Goal: Task Accomplishment & Management: Complete application form

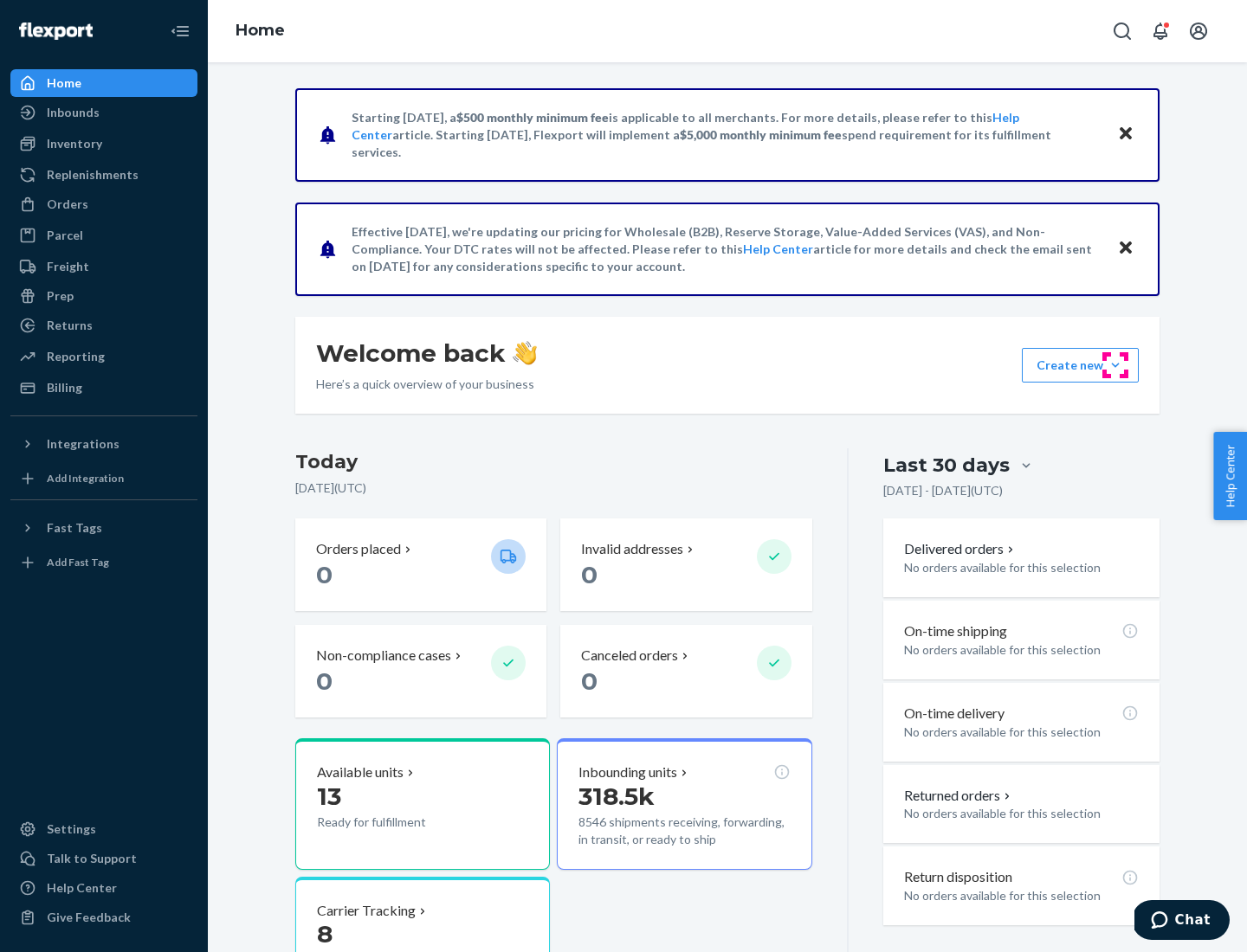
click at [1115, 365] on button "Create new Create new inbound Create new order Create new product" at bounding box center [1080, 364] width 117 height 34
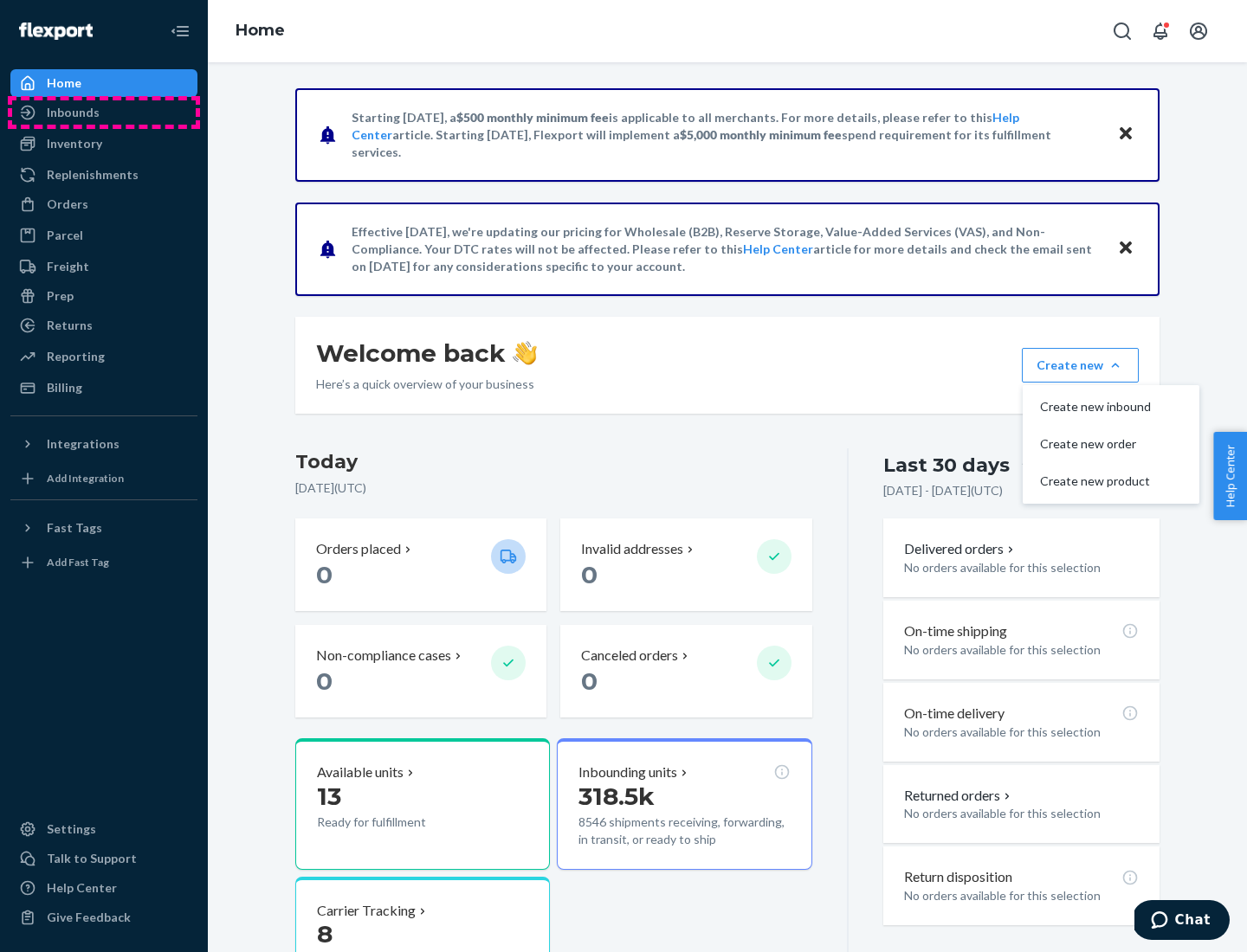
click at [104, 113] on div "Inbounds" at bounding box center [103, 112] width 184 height 25
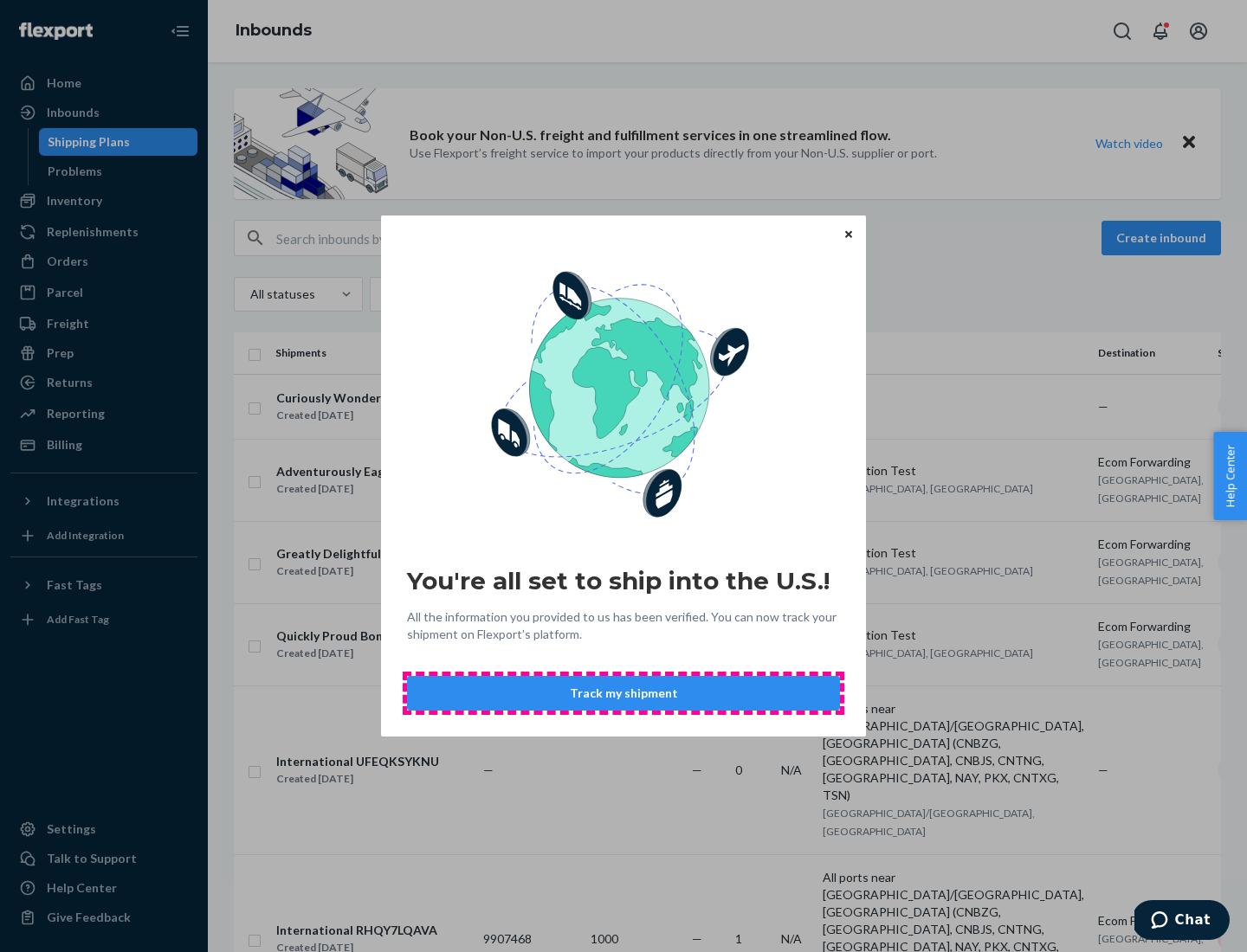
click at [624, 694] on button "Track my shipment" at bounding box center [623, 693] width 433 height 34
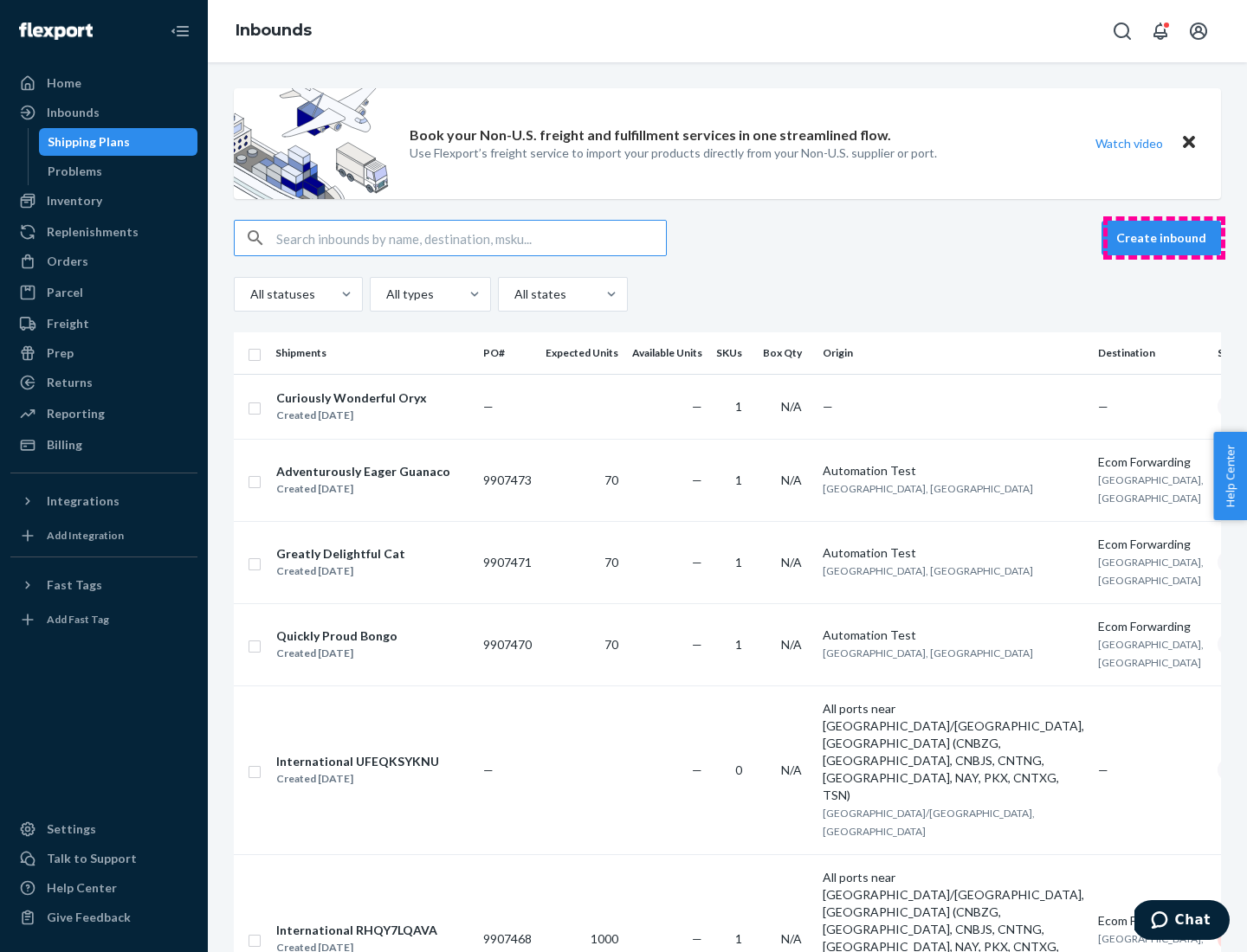
click at [1163, 238] on button "Create inbound" at bounding box center [1162, 238] width 120 height 34
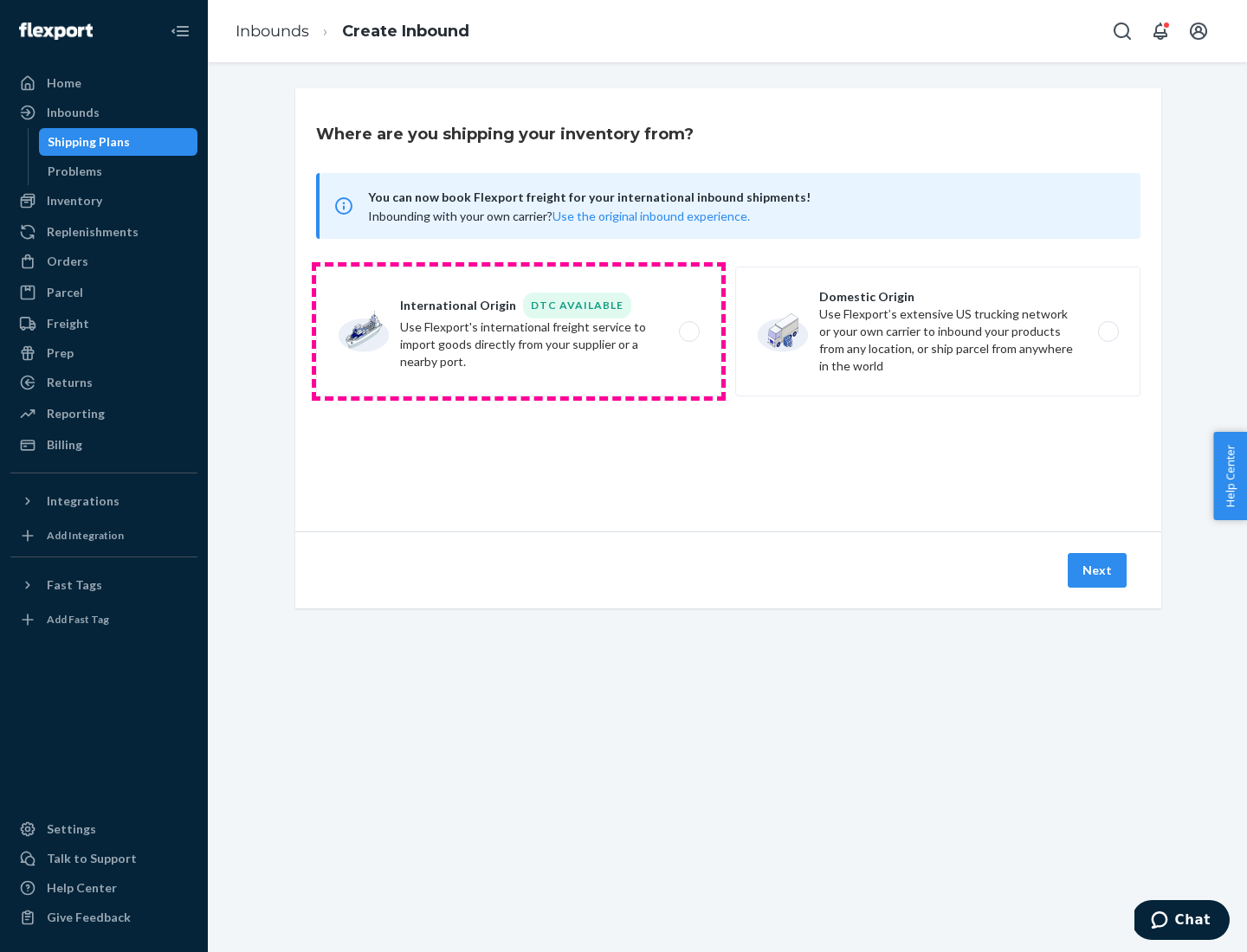
click at [519, 332] on label "International Origin DTC Available Use Flexport's international freight service…" at bounding box center [519, 331] width 405 height 130
click at [689, 332] on input "International Origin DTC Available Use Flexport's international freight service…" at bounding box center [694, 331] width 11 height 11
radio input "true"
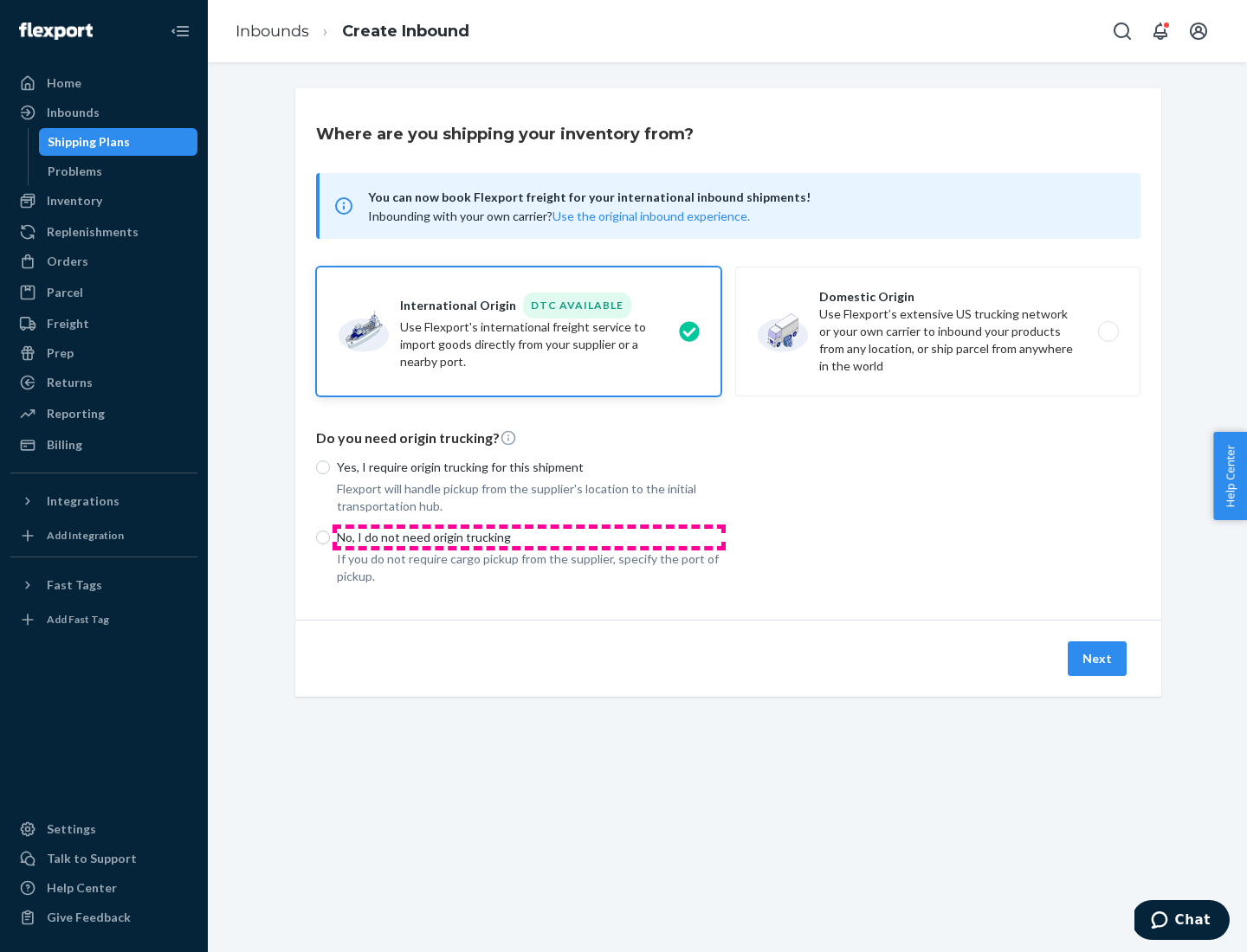
click at [529, 536] on p "No, I do not need origin trucking" at bounding box center [529, 537] width 384 height 18
click at [330, 536] on input "No, I do not need origin trucking" at bounding box center [323, 537] width 14 height 14
radio input "true"
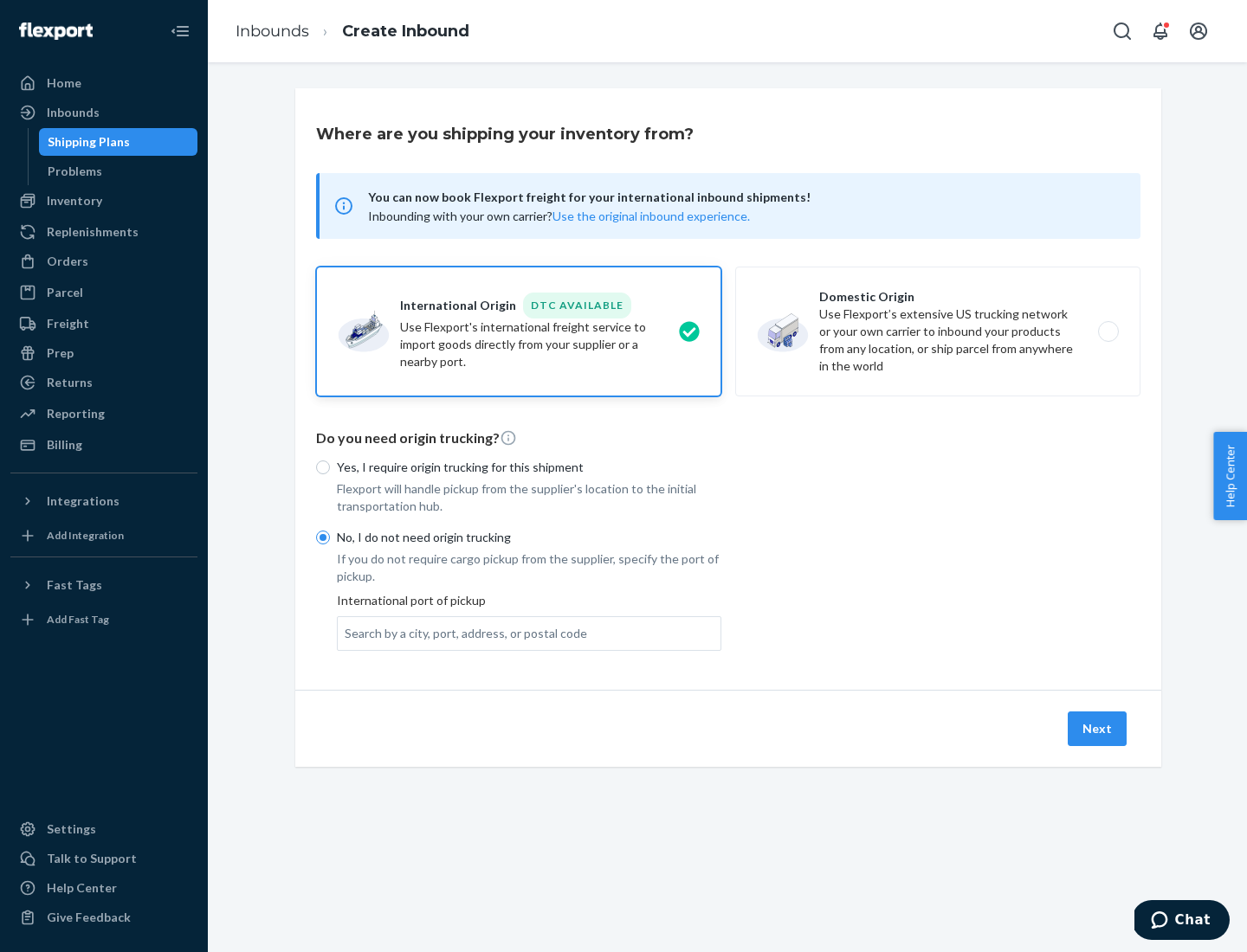
click at [462, 633] on div "Search by a city, port, address, or postal code" at bounding box center [466, 634] width 243 height 18
click at [347, 633] on input "Search by a city, port, address, or postal code" at bounding box center [346, 634] width 2 height 18
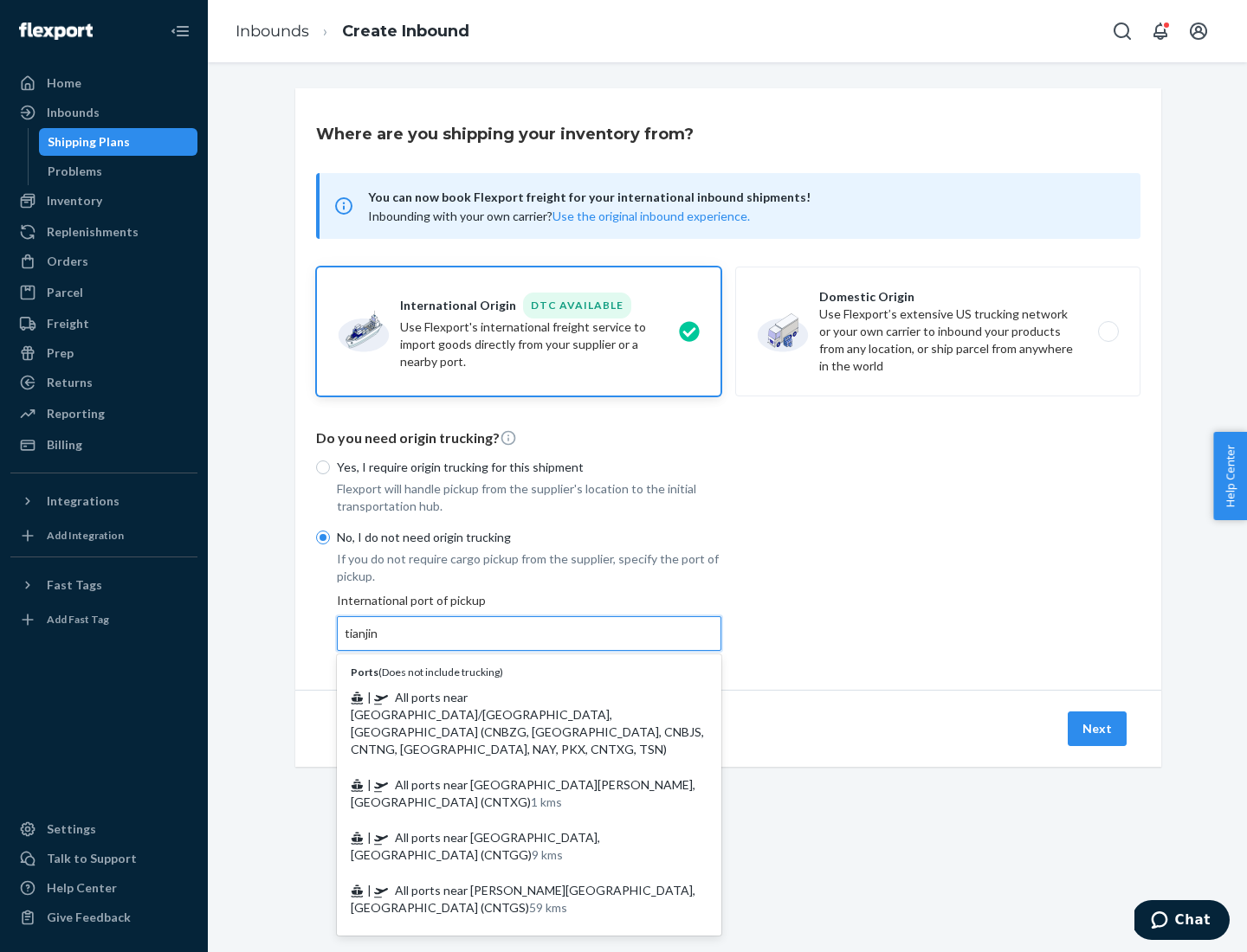
click at [512, 697] on span "| All ports near [GEOGRAPHIC_DATA]/[GEOGRAPHIC_DATA], [GEOGRAPHIC_DATA] (CNBZG,…" at bounding box center [528, 723] width 354 height 67
click at [380, 643] on input "tianjin" at bounding box center [363, 634] width 35 height 18
type input "All ports near [GEOGRAPHIC_DATA]/[GEOGRAPHIC_DATA], [GEOGRAPHIC_DATA] (CNBZG, […"
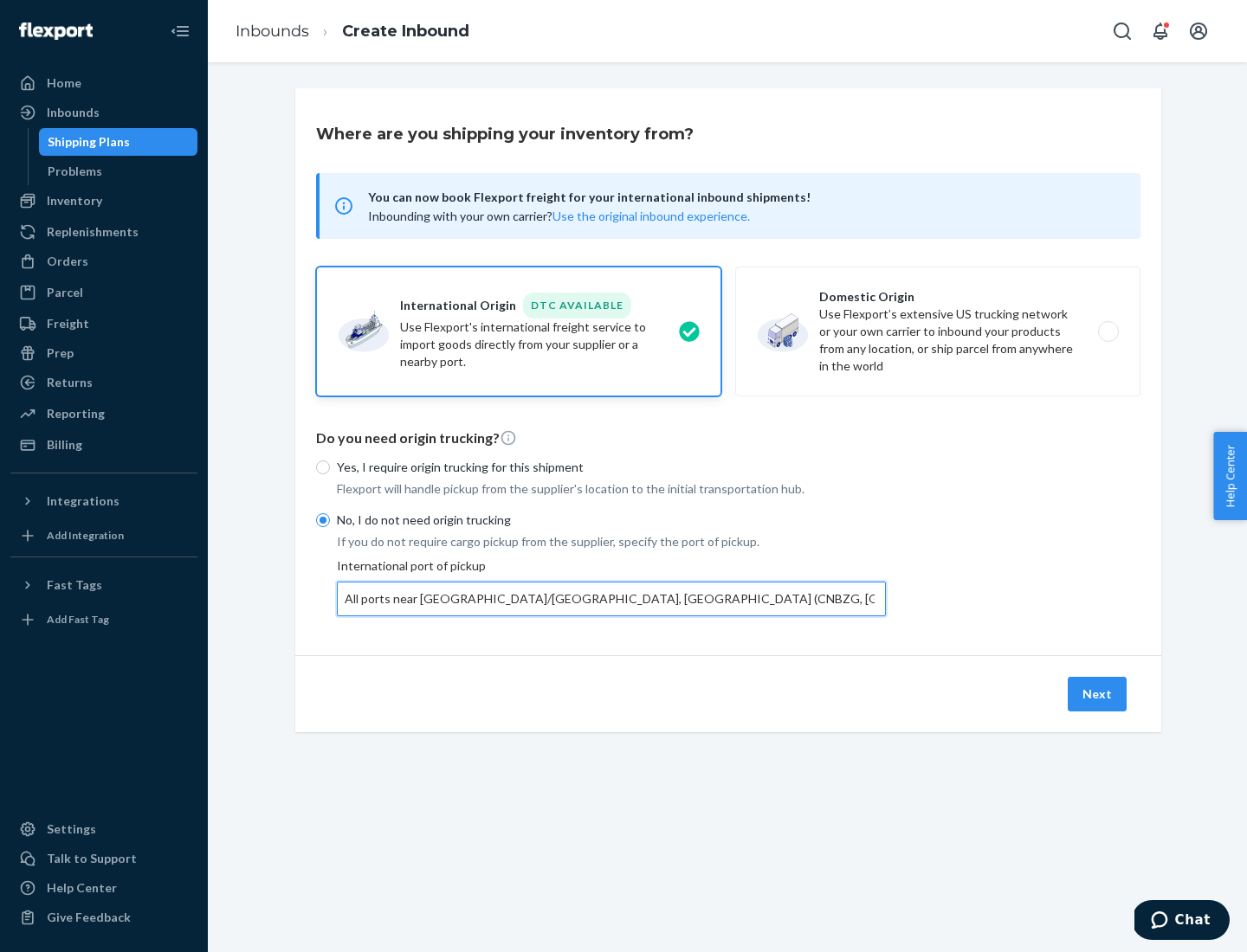
click at [1098, 694] on button "Next" at bounding box center [1098, 694] width 59 height 34
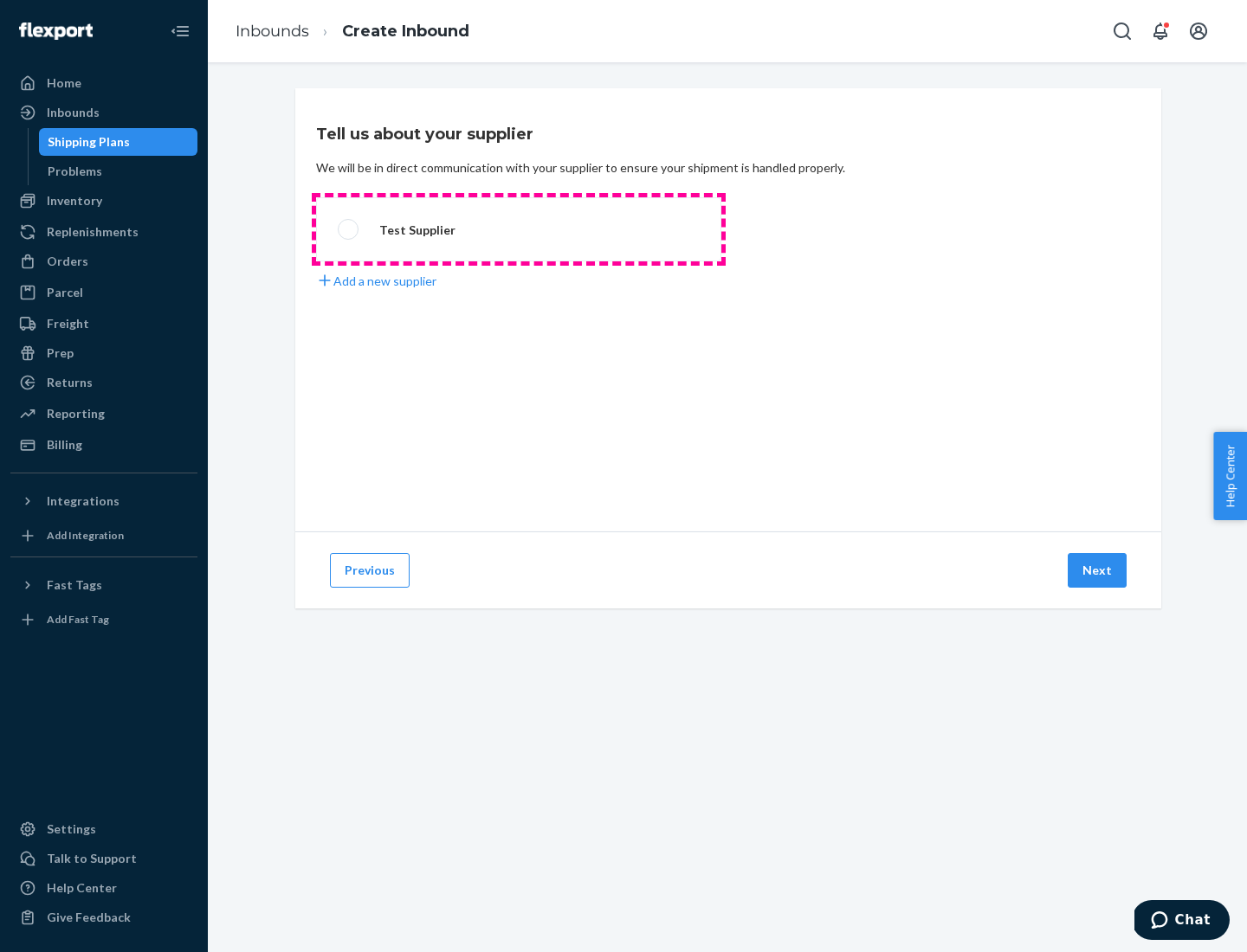
click at [519, 230] on label "Test Supplier" at bounding box center [519, 229] width 405 height 64
click at [349, 230] on input "Test Supplier" at bounding box center [343, 229] width 11 height 11
radio input "true"
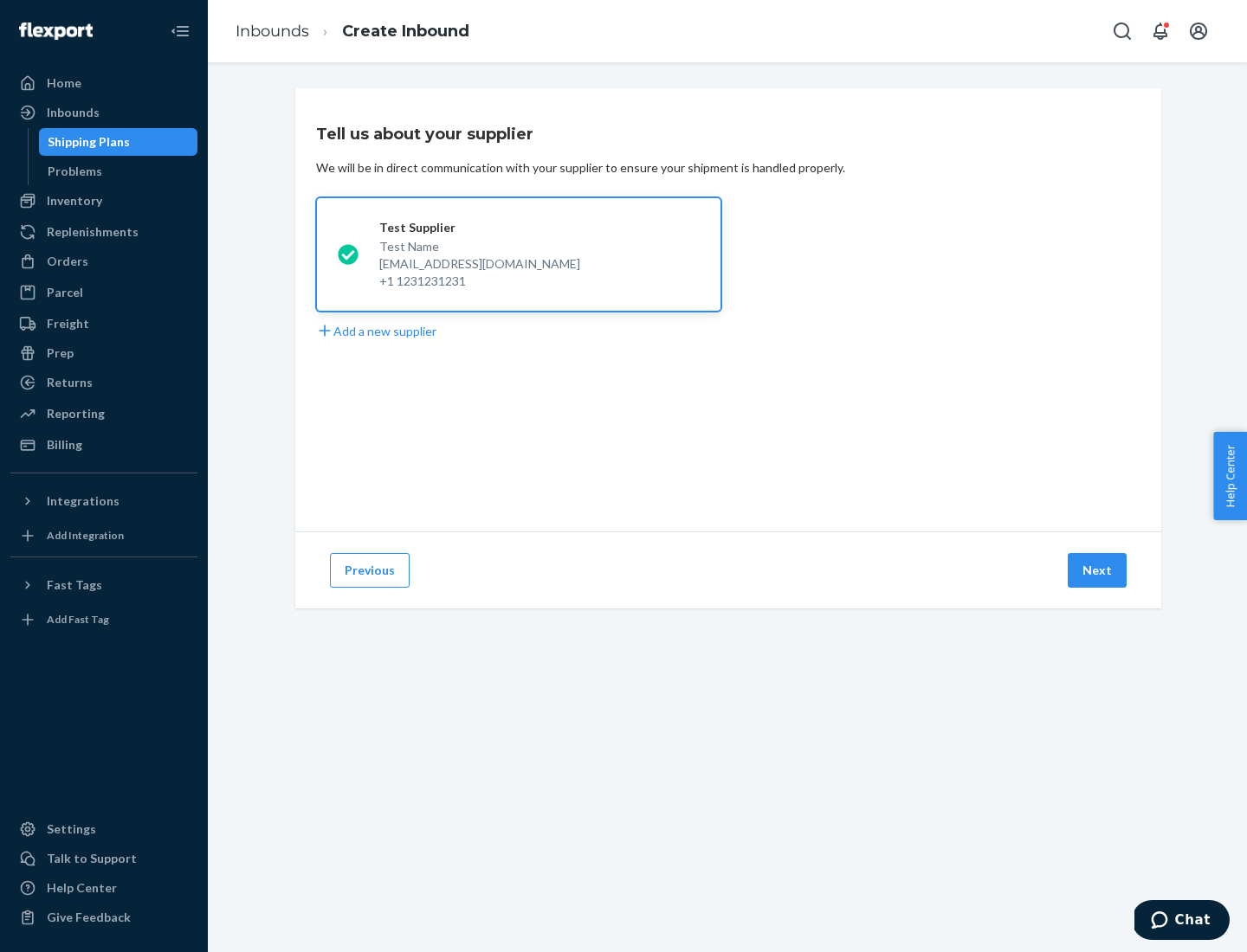
click at [1098, 571] on button "Next" at bounding box center [1098, 570] width 59 height 34
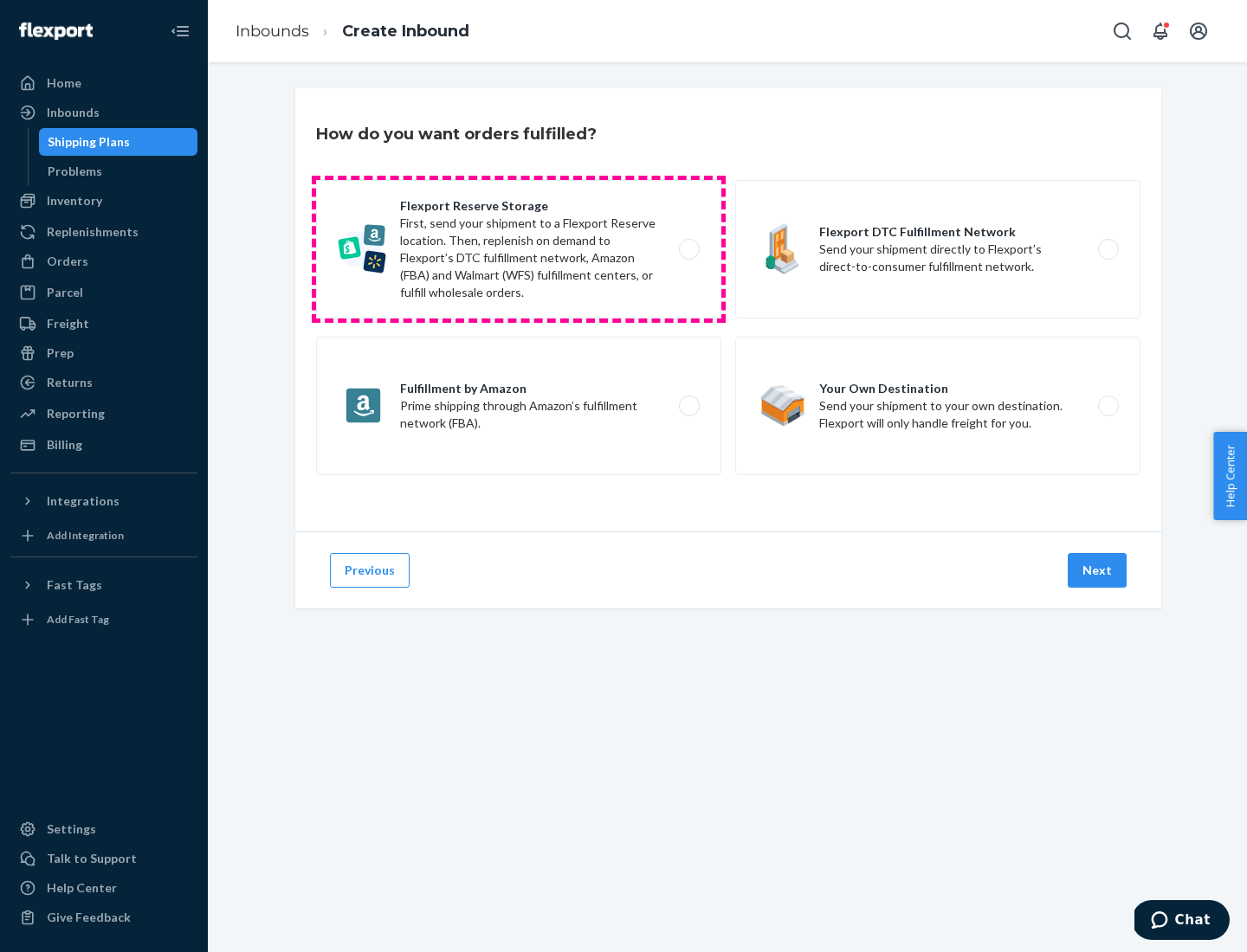
click at [519, 250] on label "Flexport Reserve Storage First, send your shipment to a Flexport Reserve locati…" at bounding box center [519, 249] width 405 height 139
click at [689, 250] on input "Flexport Reserve Storage First, send your shipment to a Flexport Reserve locati…" at bounding box center [694, 250] width 11 height 11
radio input "true"
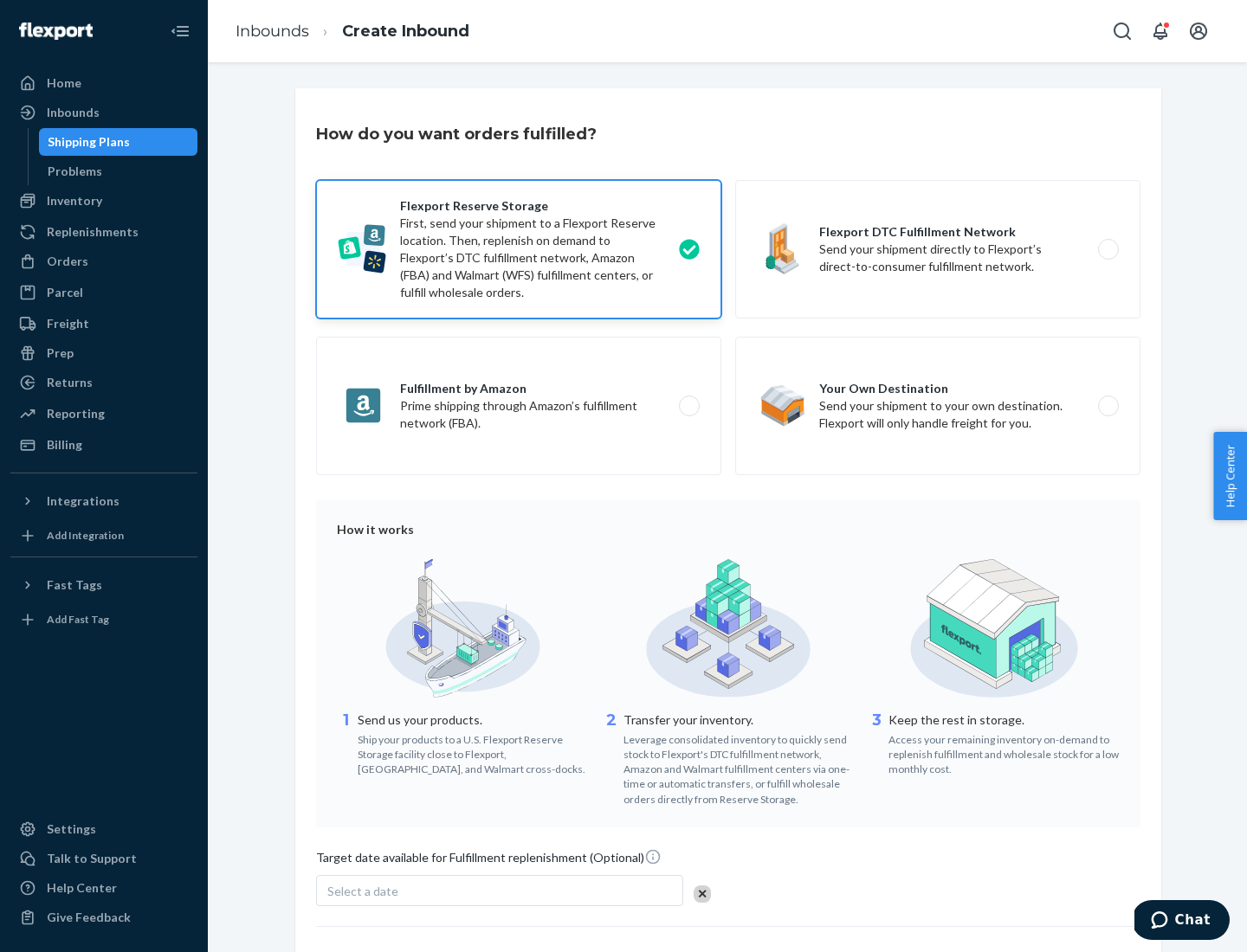
scroll to position [142, 0]
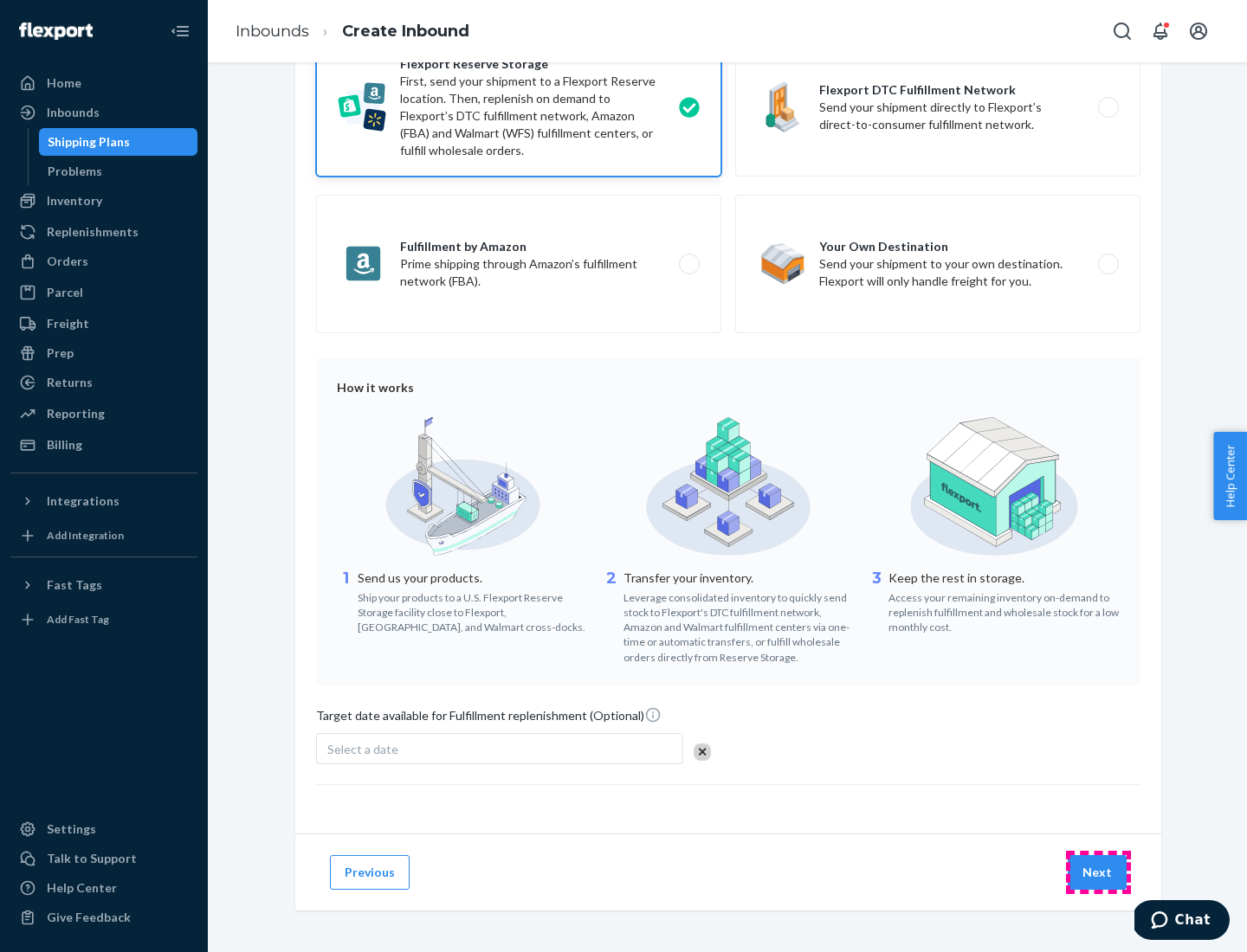
click at [1098, 871] on button "Next" at bounding box center [1098, 872] width 59 height 34
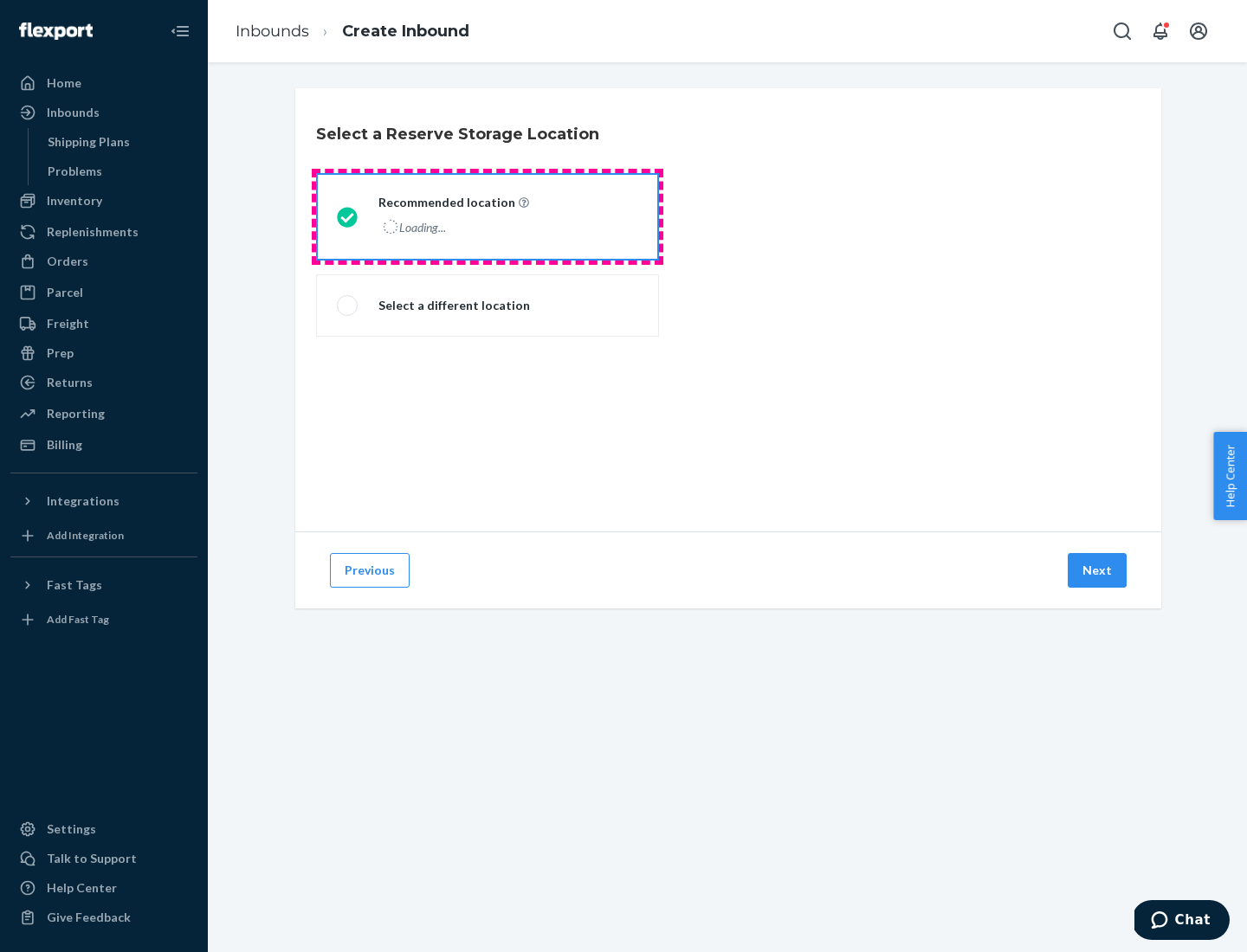
click at [487, 216] on div "Loading..." at bounding box center [452, 228] width 147 height 26
click at [348, 216] on input "Recommended location Loading..." at bounding box center [342, 216] width 11 height 11
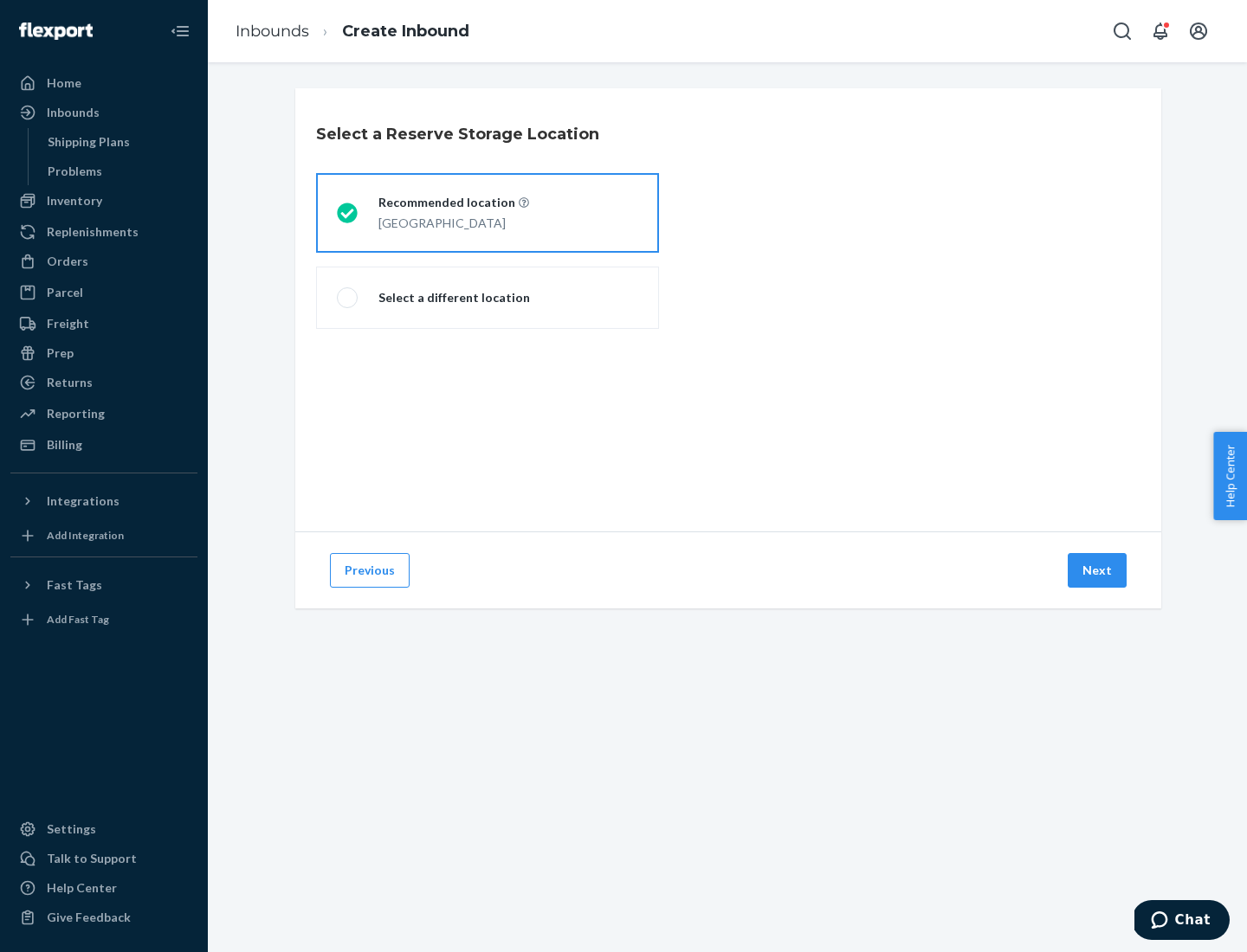
click at [1098, 571] on button "Next" at bounding box center [1098, 570] width 59 height 34
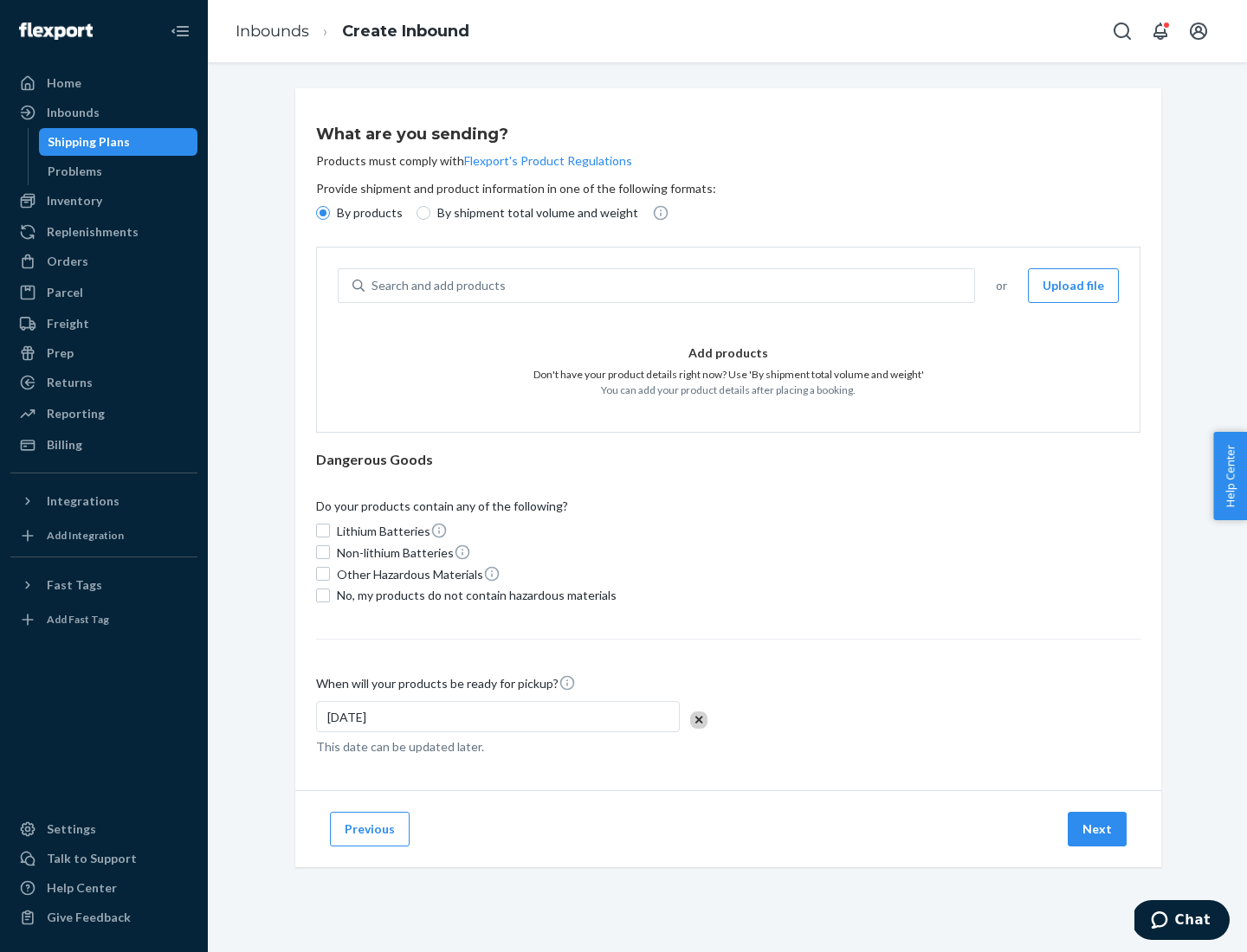
click at [670, 286] on div "Search and add products" at bounding box center [669, 286] width 609 height 31
click at [373, 286] on input "Search and add products" at bounding box center [372, 286] width 2 height 18
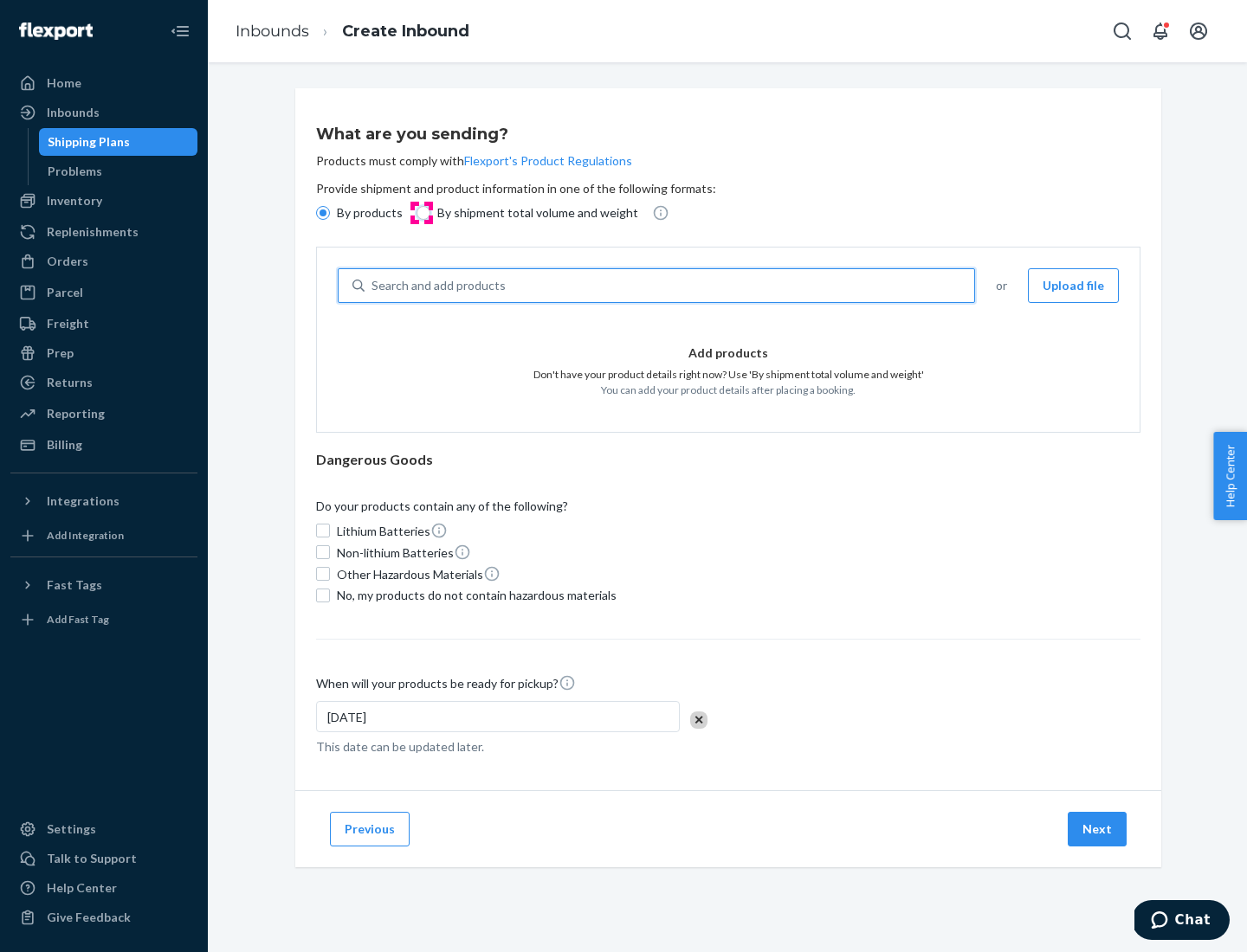
click at [421, 213] on input "By shipment total volume and weight" at bounding box center [424, 213] width 14 height 14
radio input "true"
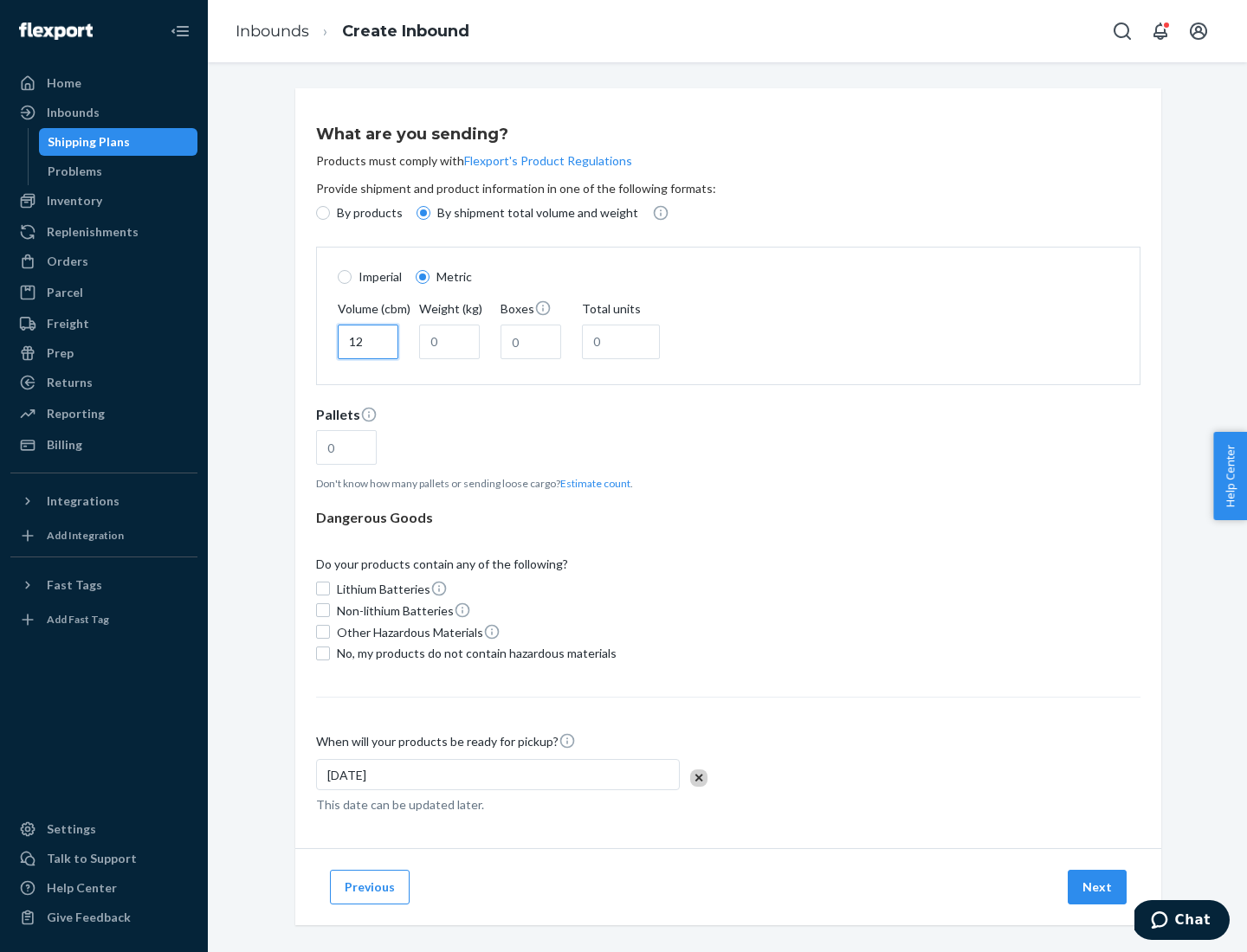
type input "12"
type input "22"
type input "222"
type input "121"
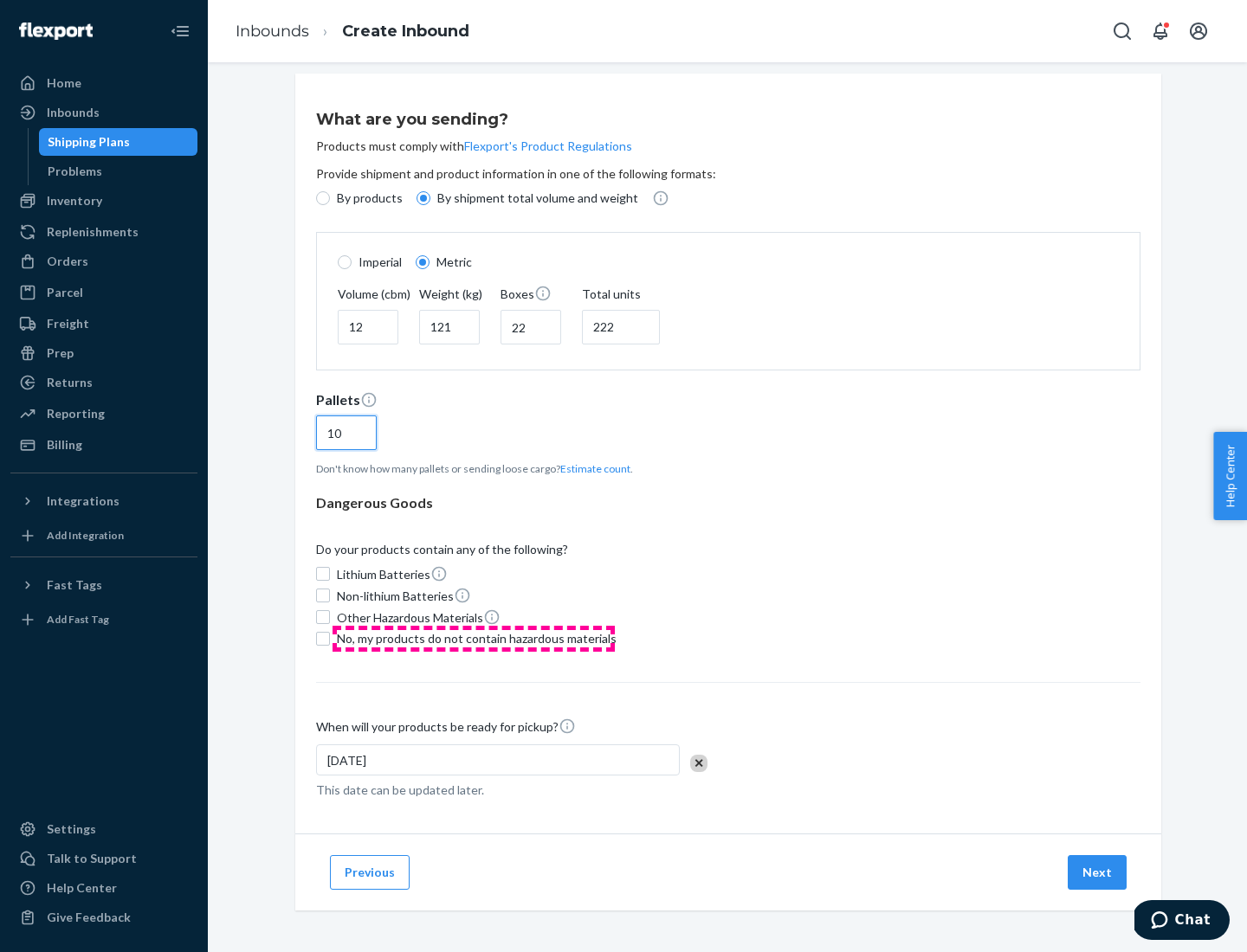
type input "10"
click at [474, 638] on span "No, my products do not contain hazardous materials" at bounding box center [477, 640] width 280 height 18
click at [330, 638] on input "No, my products do not contain hazardous materials" at bounding box center [323, 639] width 14 height 14
checkbox input "true"
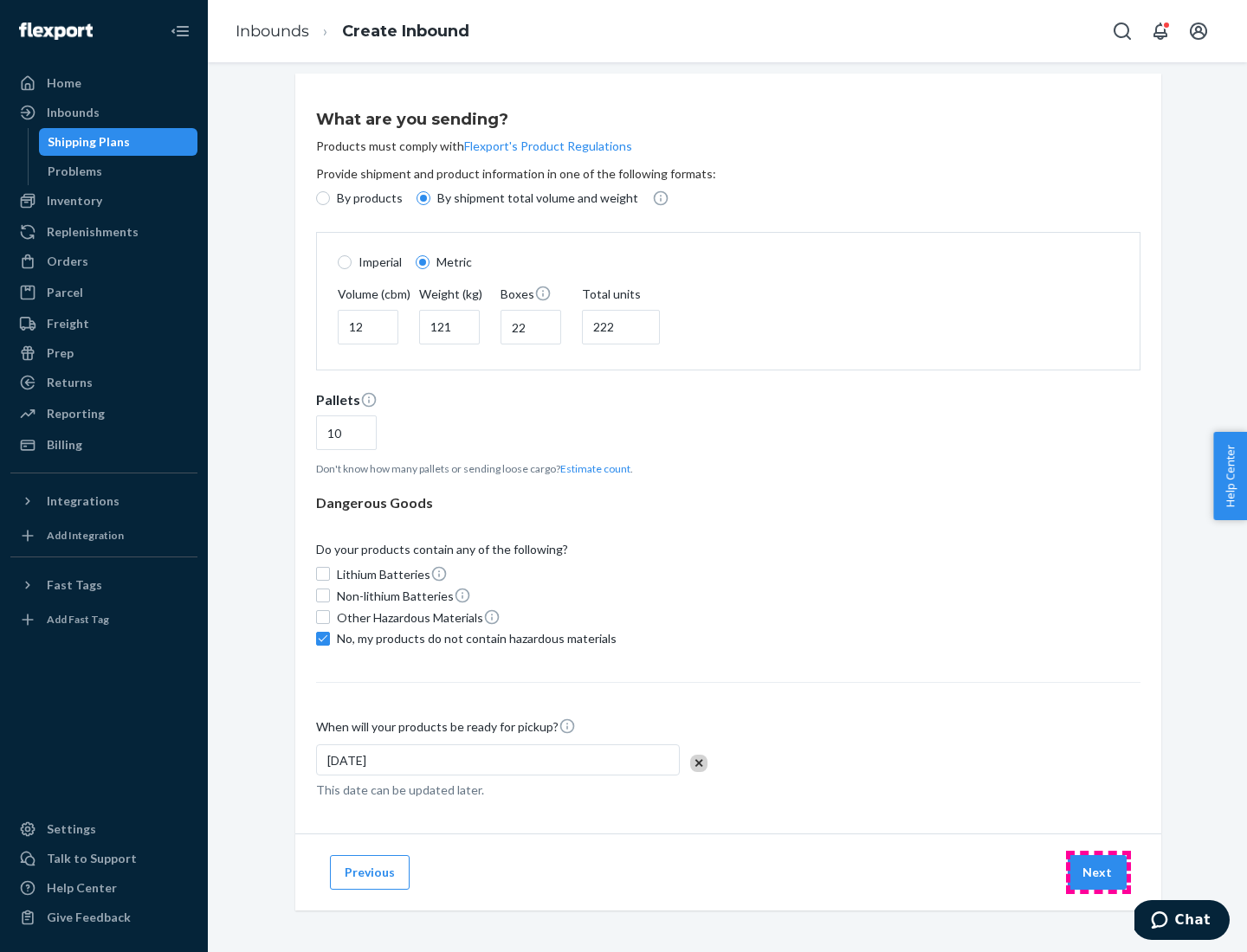
click at [1098, 871] on button "Next" at bounding box center [1098, 872] width 59 height 34
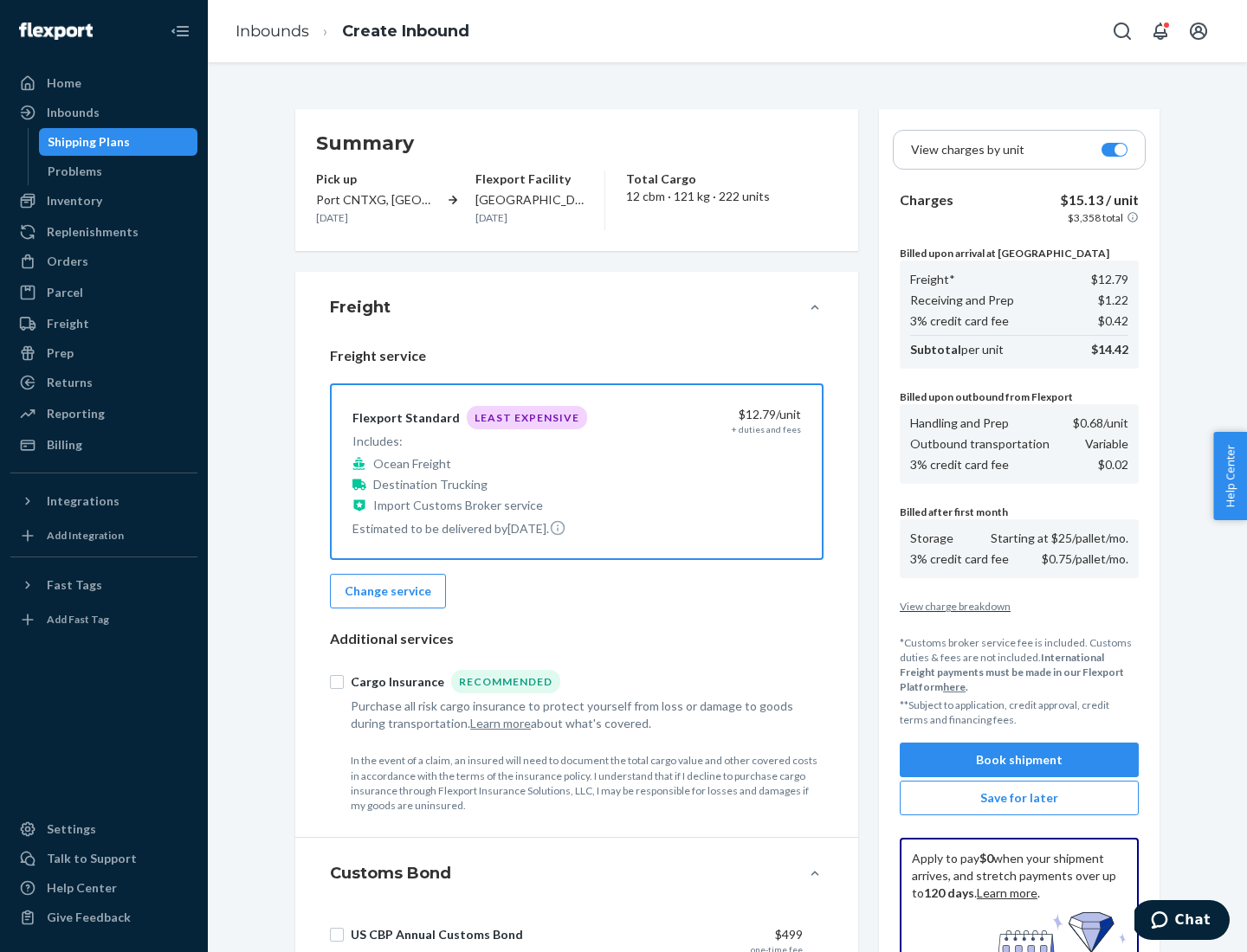
scroll to position [252, 0]
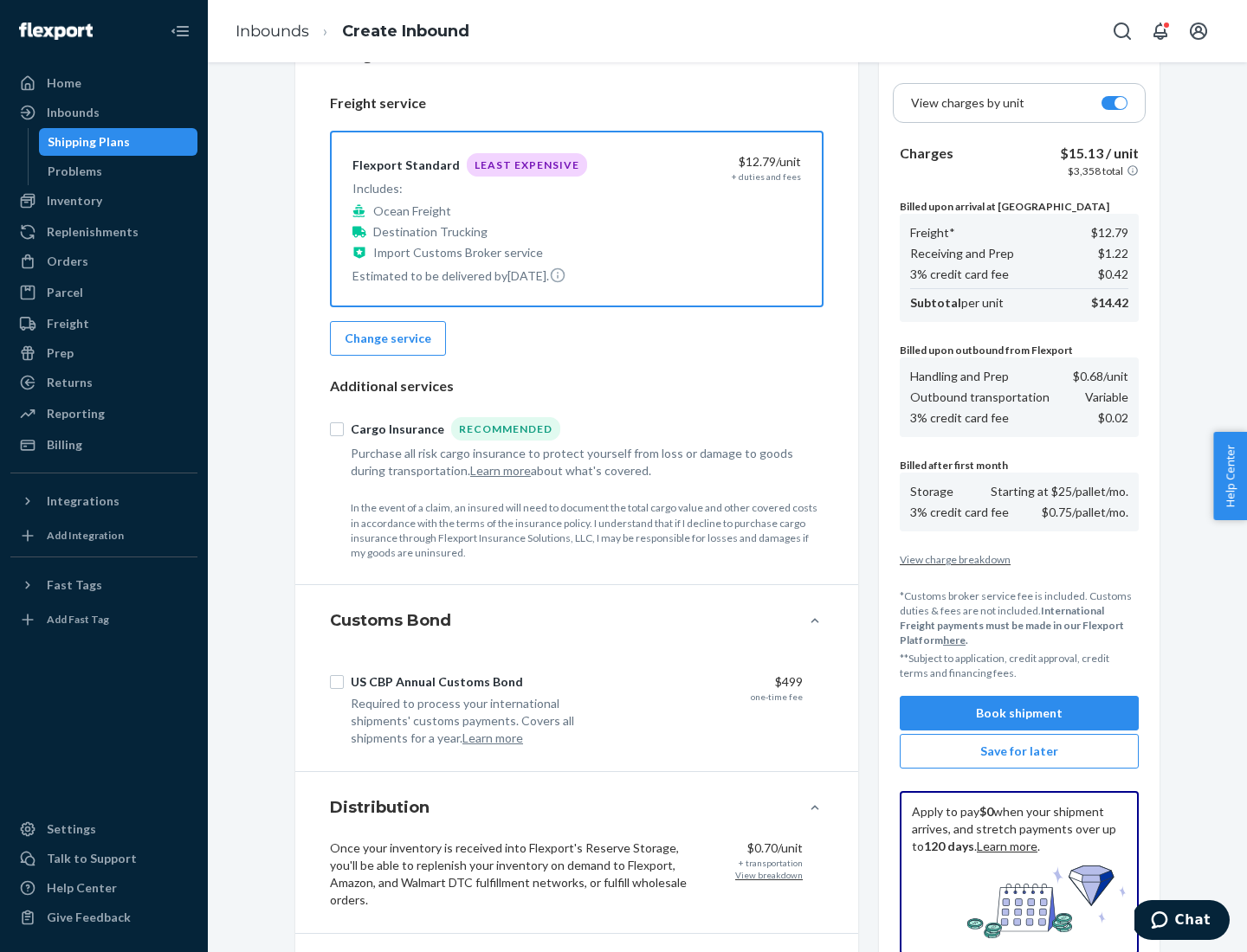
click at [1019, 713] on button "Book shipment" at bounding box center [1019, 713] width 239 height 34
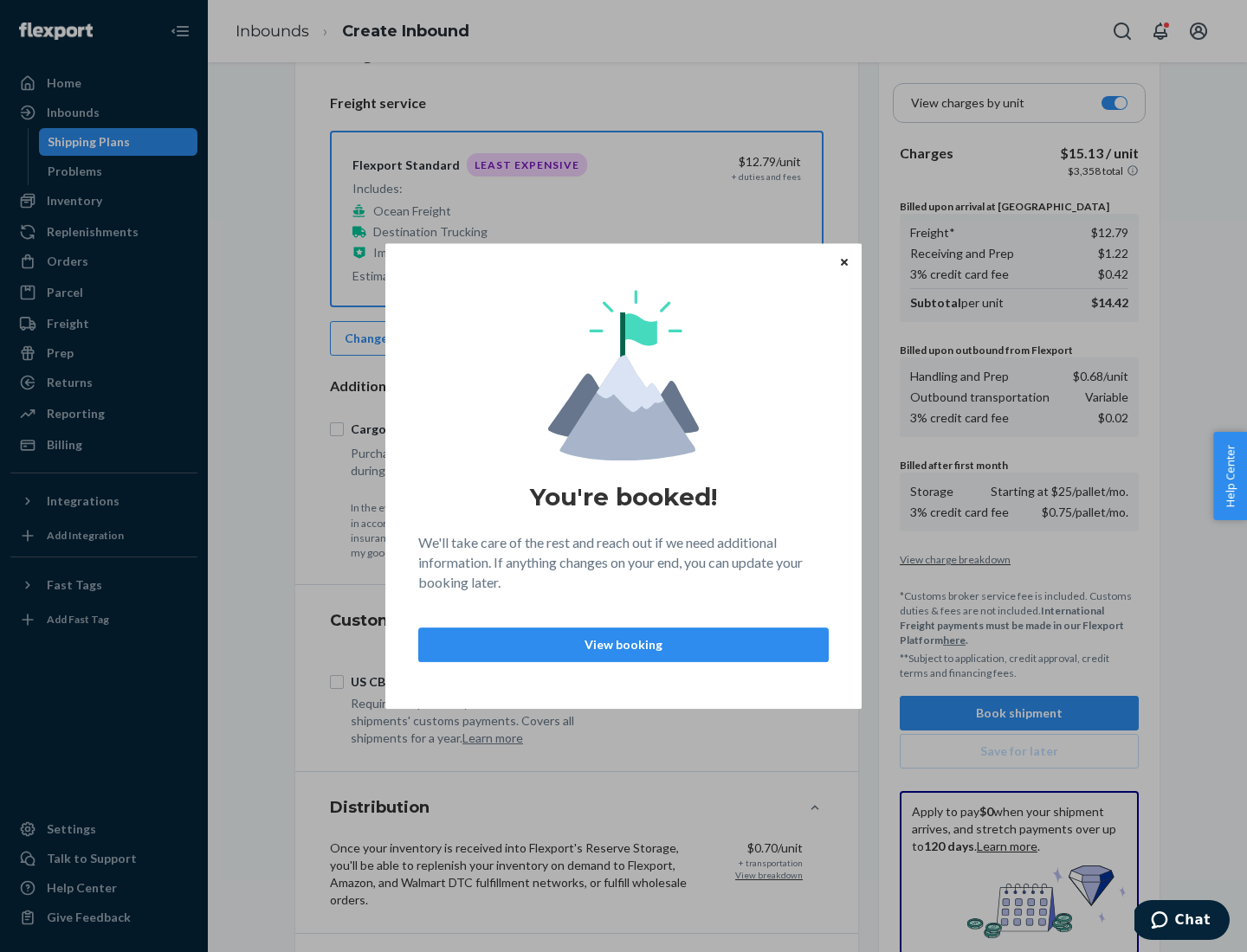
click at [624, 644] on p "View booking" at bounding box center [624, 645] width 381 height 18
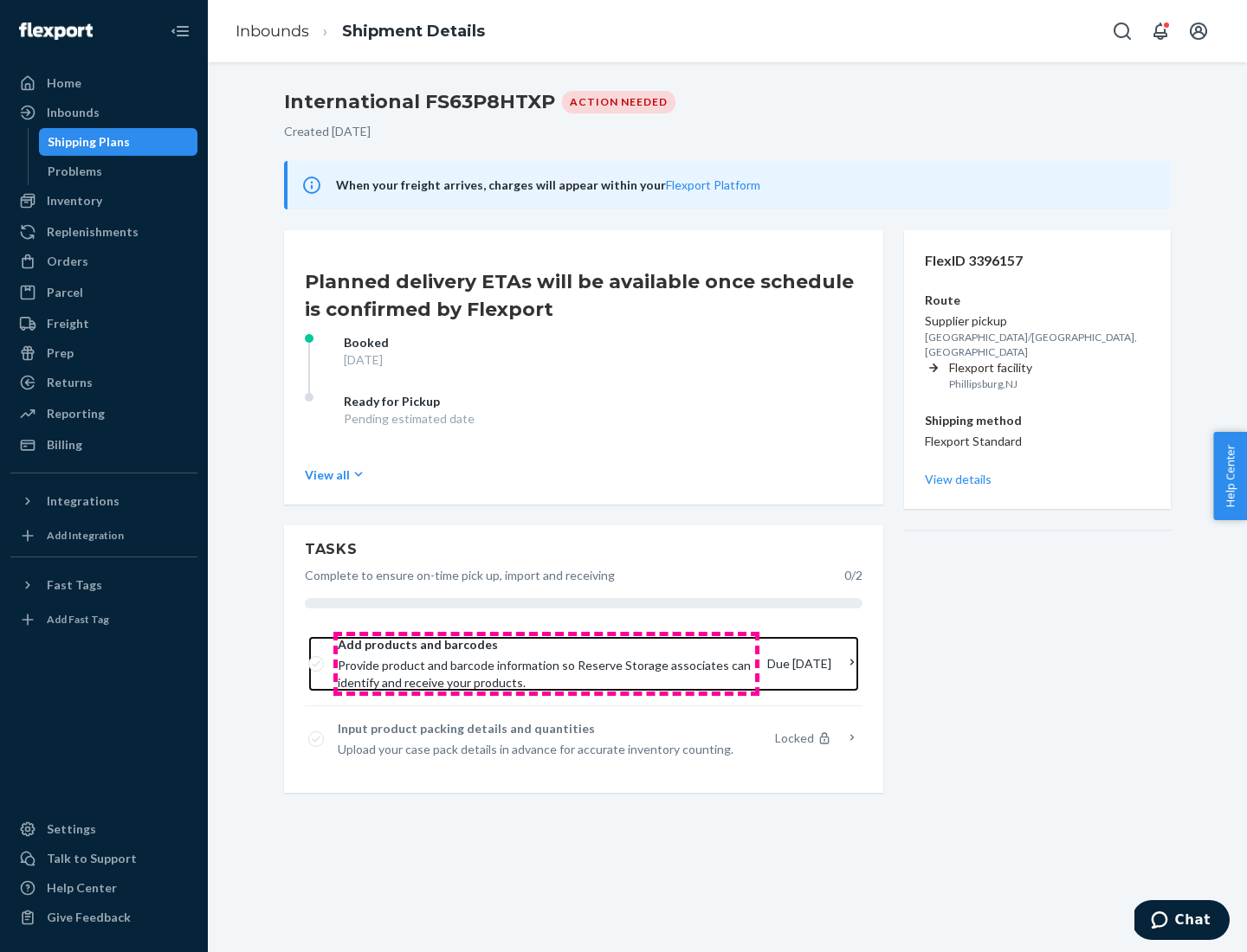
click at [546, 664] on span "Provide product and barcode information so Reserve Storage associates can ident…" at bounding box center [545, 674] width 416 height 34
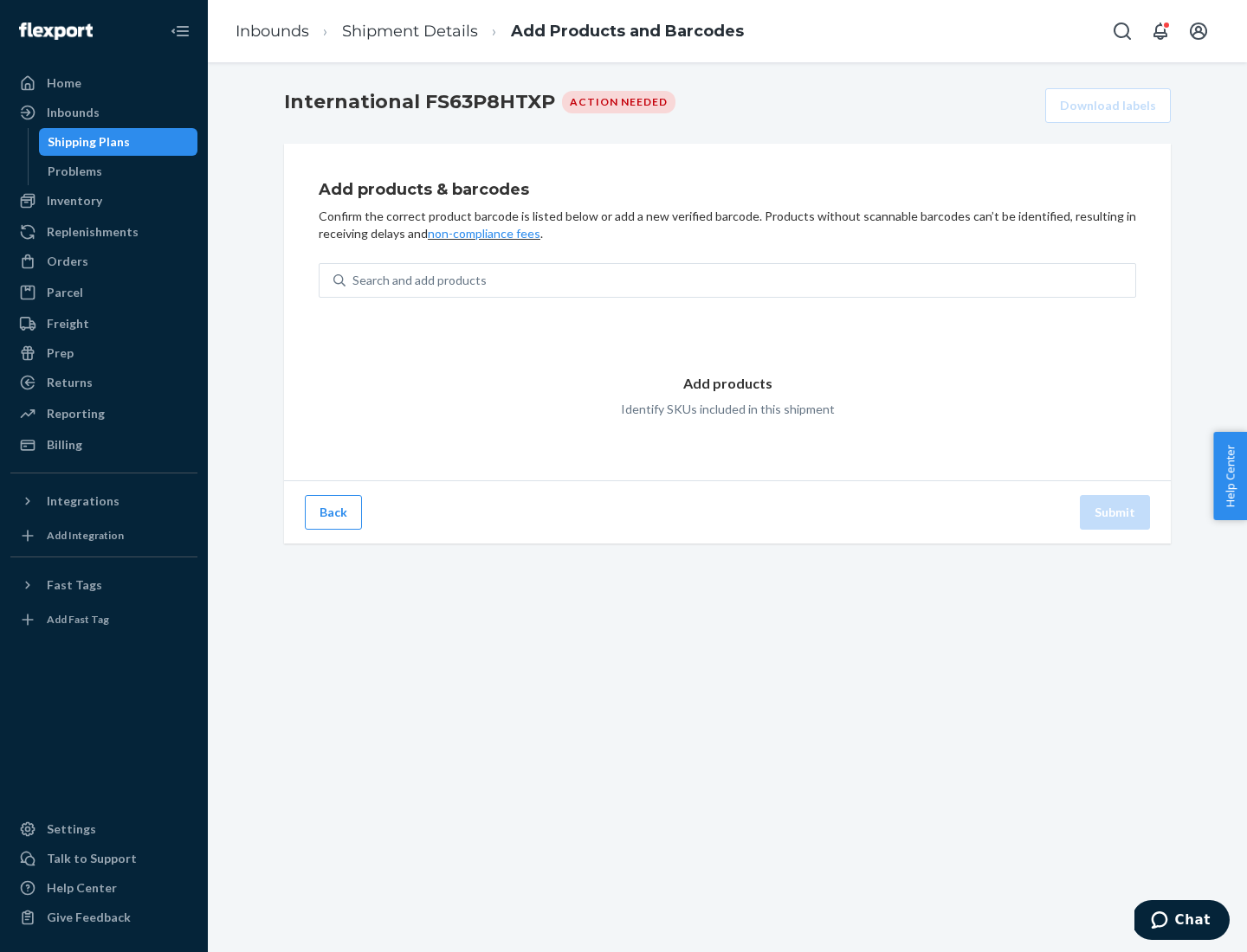
click at [740, 281] on div "Search and add products" at bounding box center [741, 281] width 790 height 31
click at [354, 281] on input "Search and add products" at bounding box center [354, 281] width 2 height 18
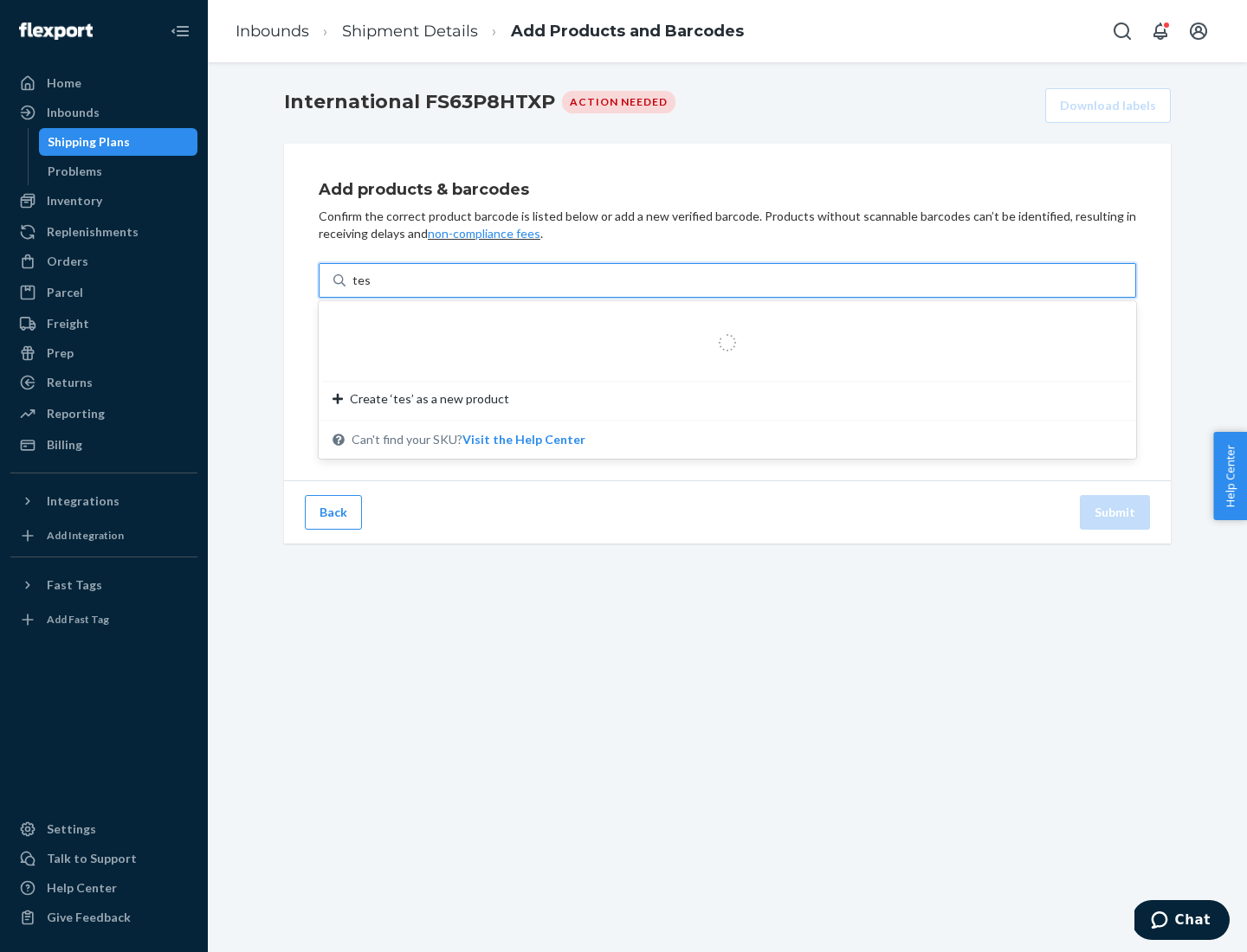
type input "test"
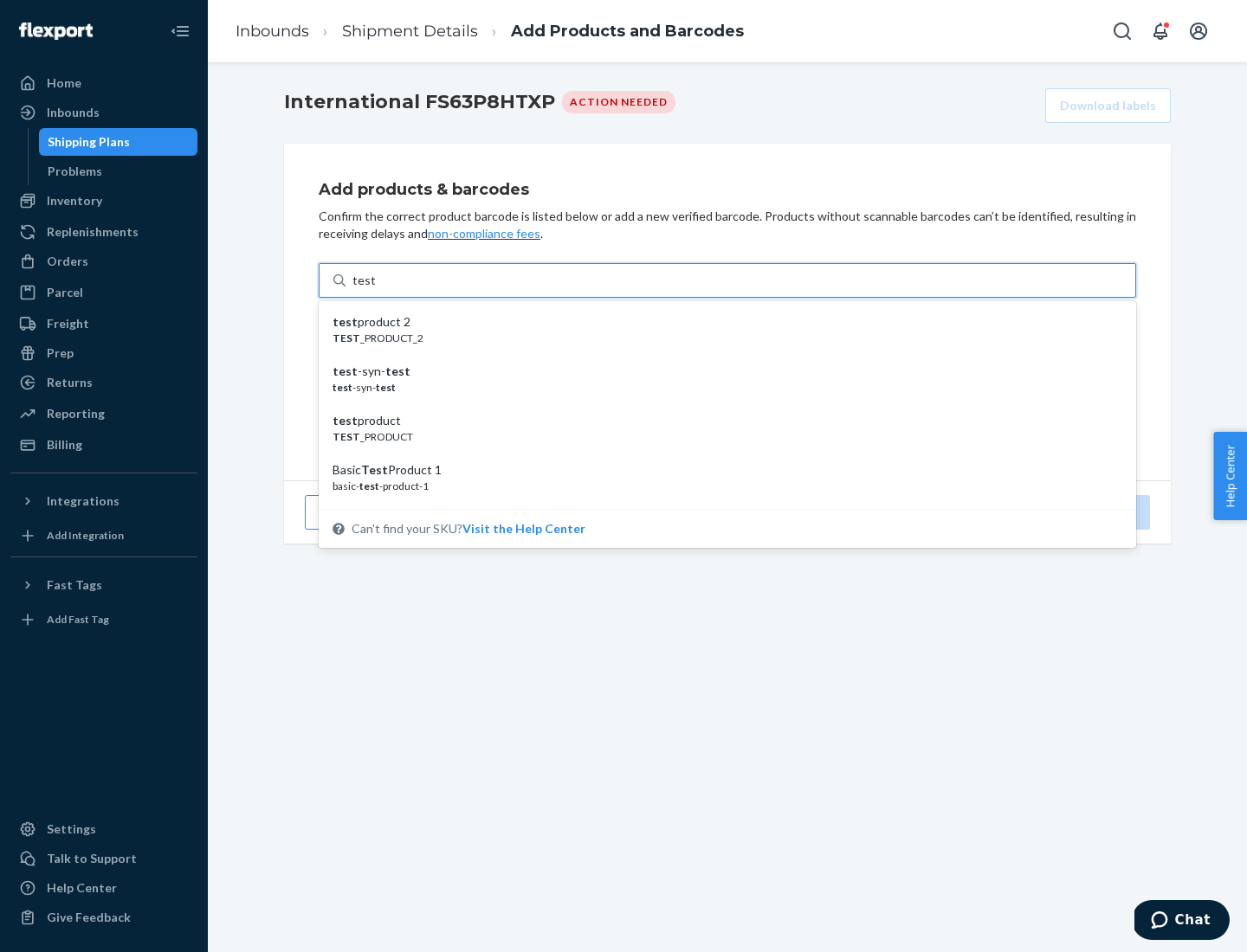
scroll to position [65, 0]
click at [720, 405] on div "Basic Test Product 1" at bounding box center [720, 406] width 776 height 18
click at [375, 289] on input "test" at bounding box center [364, 281] width 23 height 18
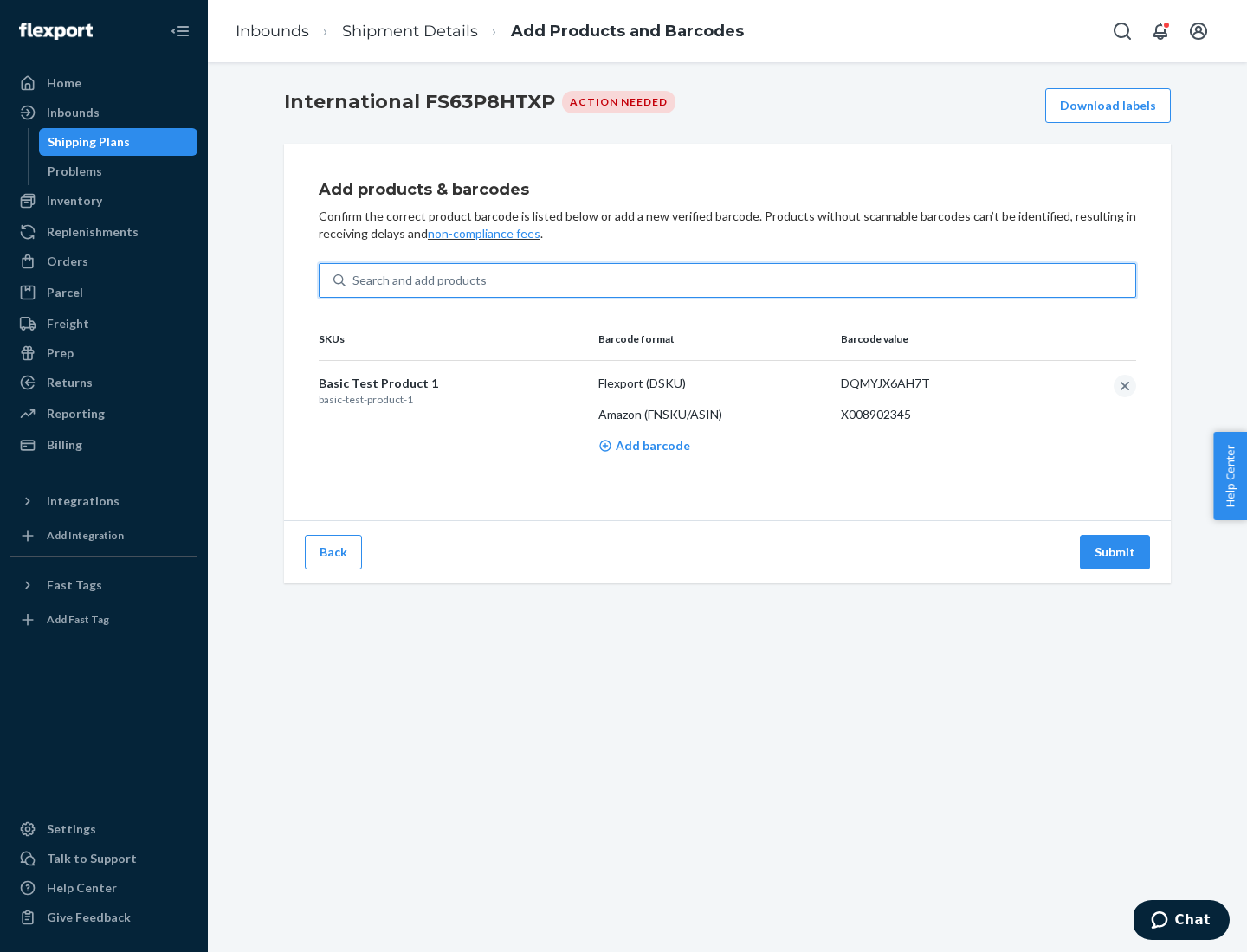
click at [1115, 551] on button "Submit" at bounding box center [1114, 552] width 70 height 34
